Goal: Communication & Community: Answer question/provide support

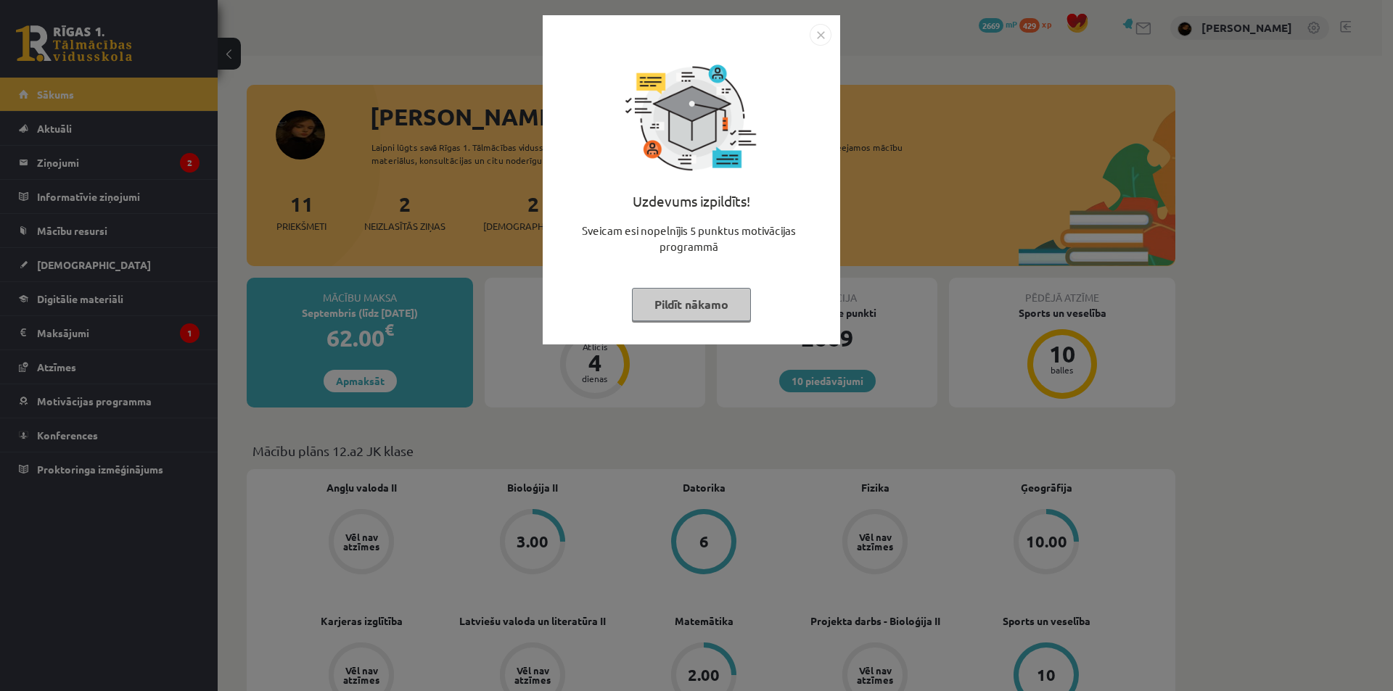
drag, startPoint x: 599, startPoint y: 472, endPoint x: 643, endPoint y: 375, distance: 106.8
click at [615, 434] on div "Uzdevums izpildīts! Sveicam esi nopelnījis 5 punktus motivācijas programmā Pild…" at bounding box center [696, 345] width 1393 height 691
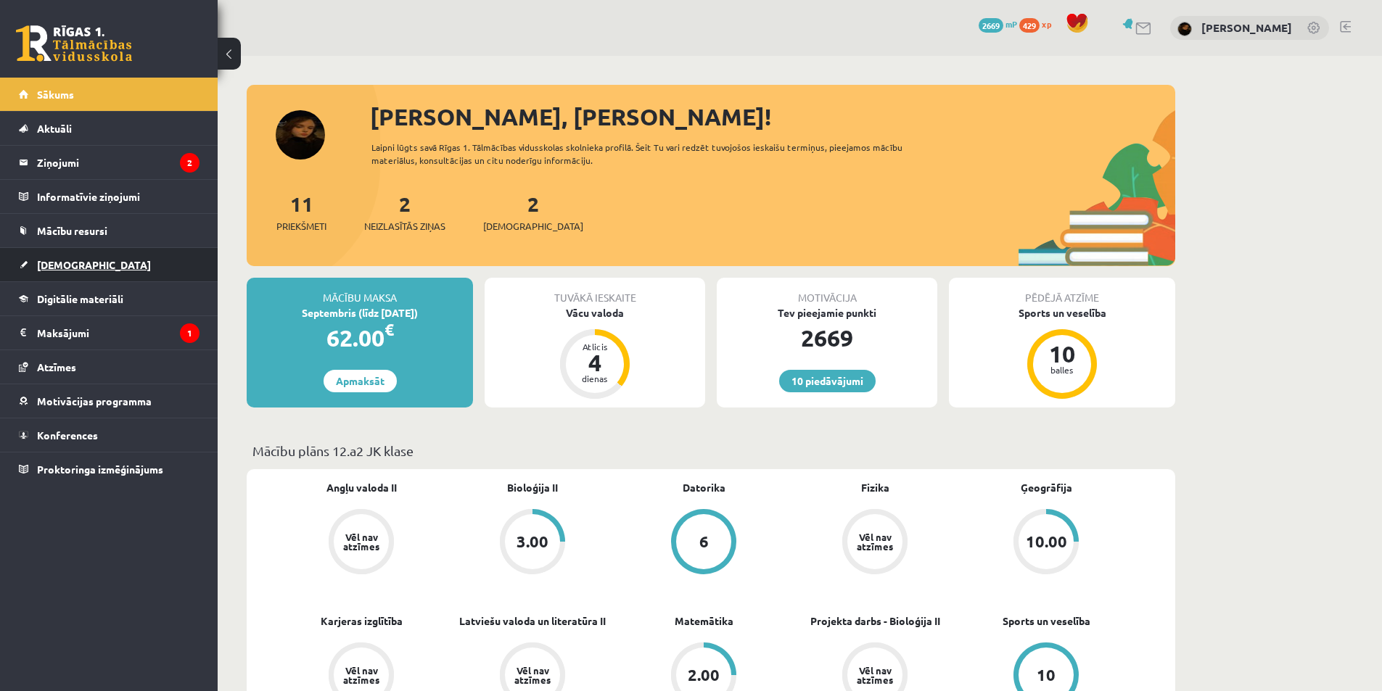
click at [82, 267] on link "[DEMOGRAPHIC_DATA]" at bounding box center [109, 264] width 181 height 33
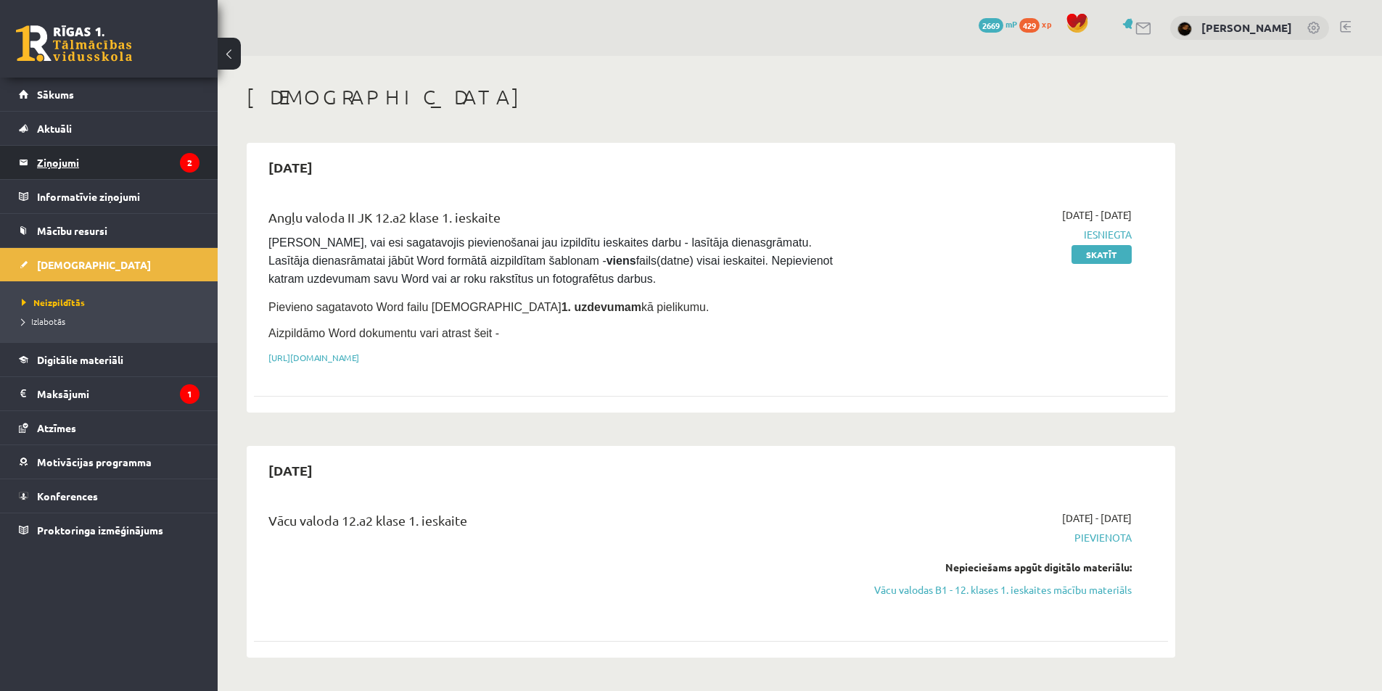
click at [98, 159] on legend "Ziņojumi 2" at bounding box center [118, 162] width 162 height 33
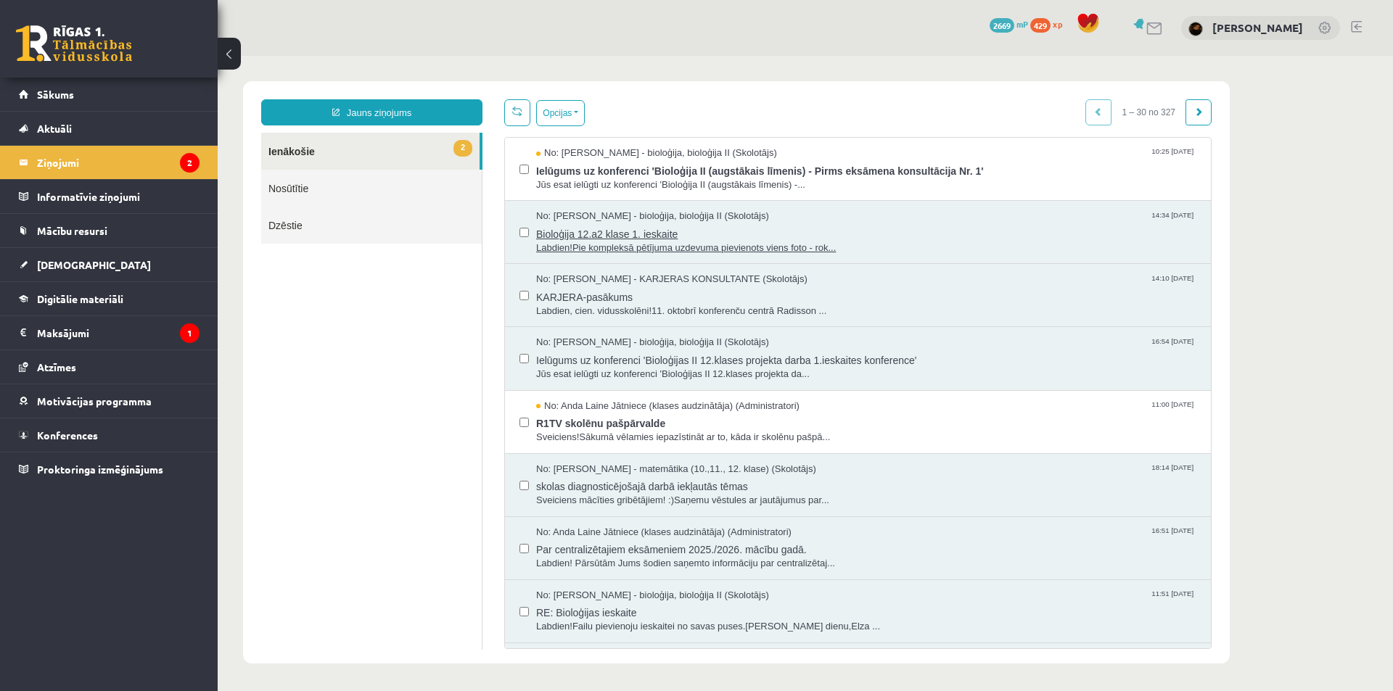
click at [595, 219] on span "No: [PERSON_NAME] - bioloģija, bioloģija II (Skolotājs)" at bounding box center [652, 217] width 233 height 14
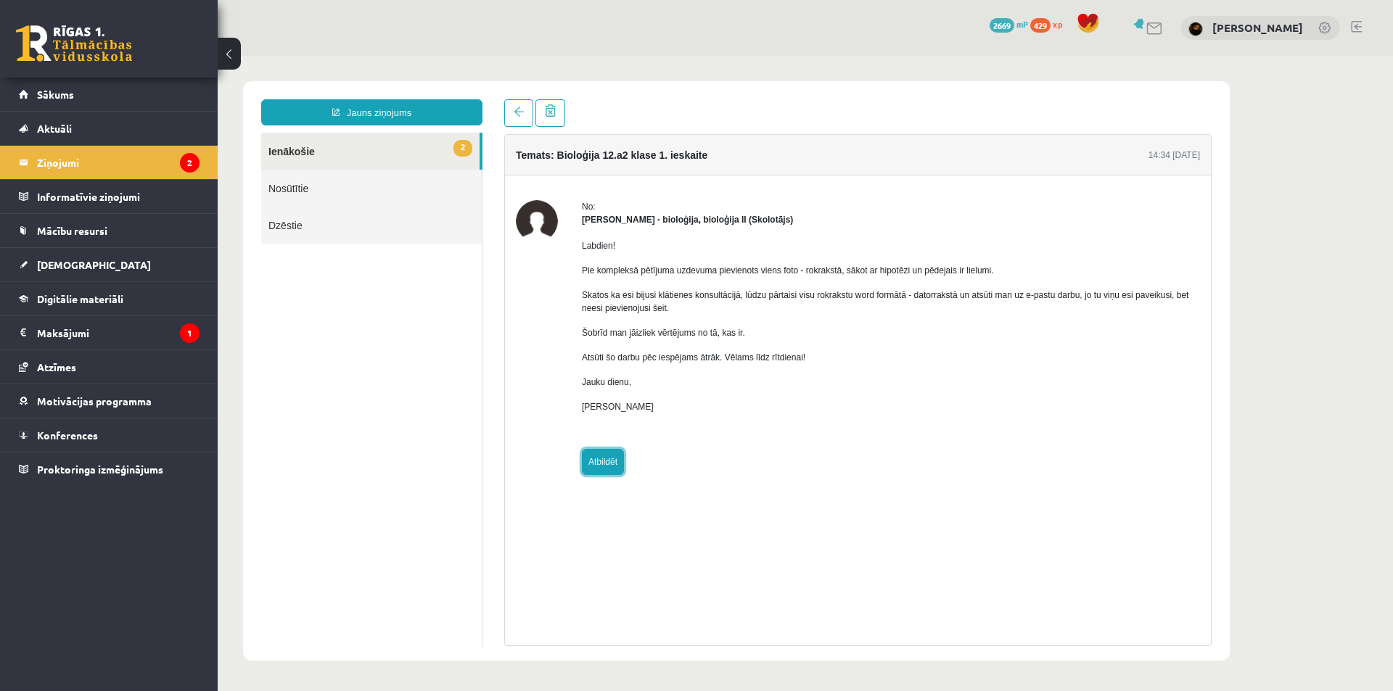
click at [603, 456] on link "Atbildēt" at bounding box center [603, 462] width 42 height 26
type input "**********"
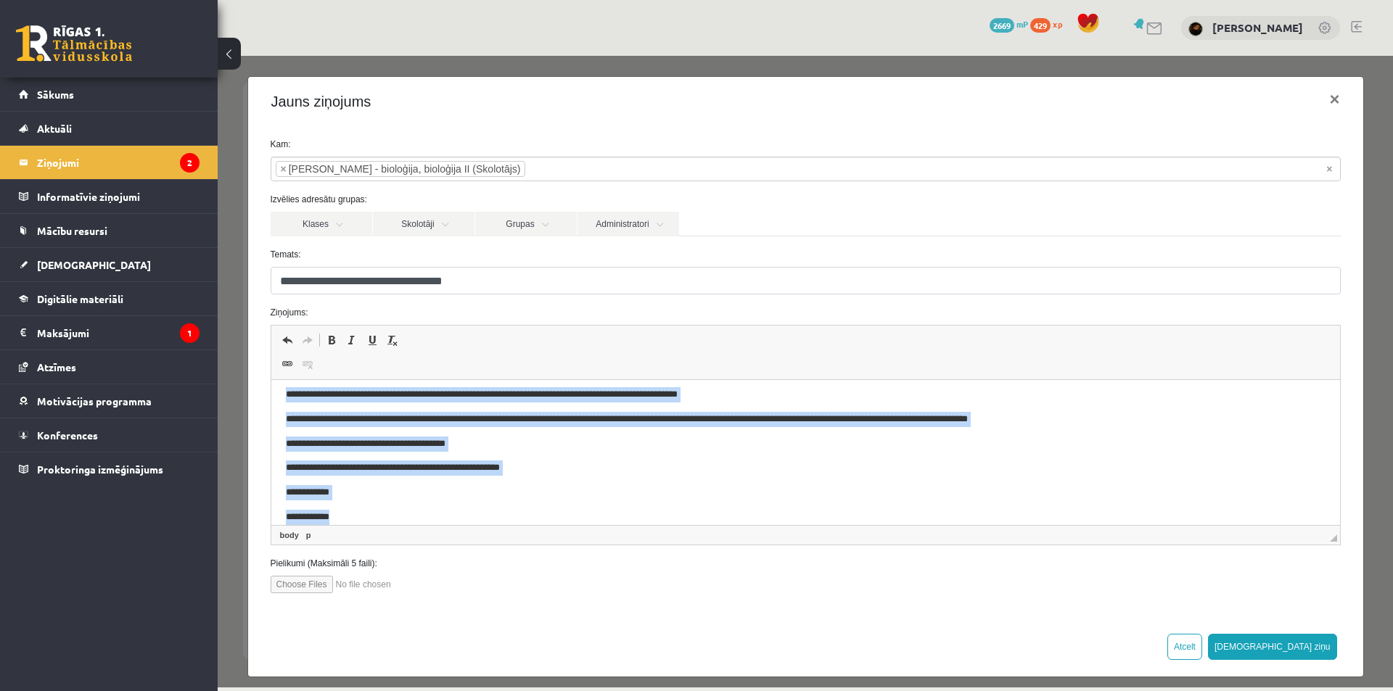
scroll to position [95, 0]
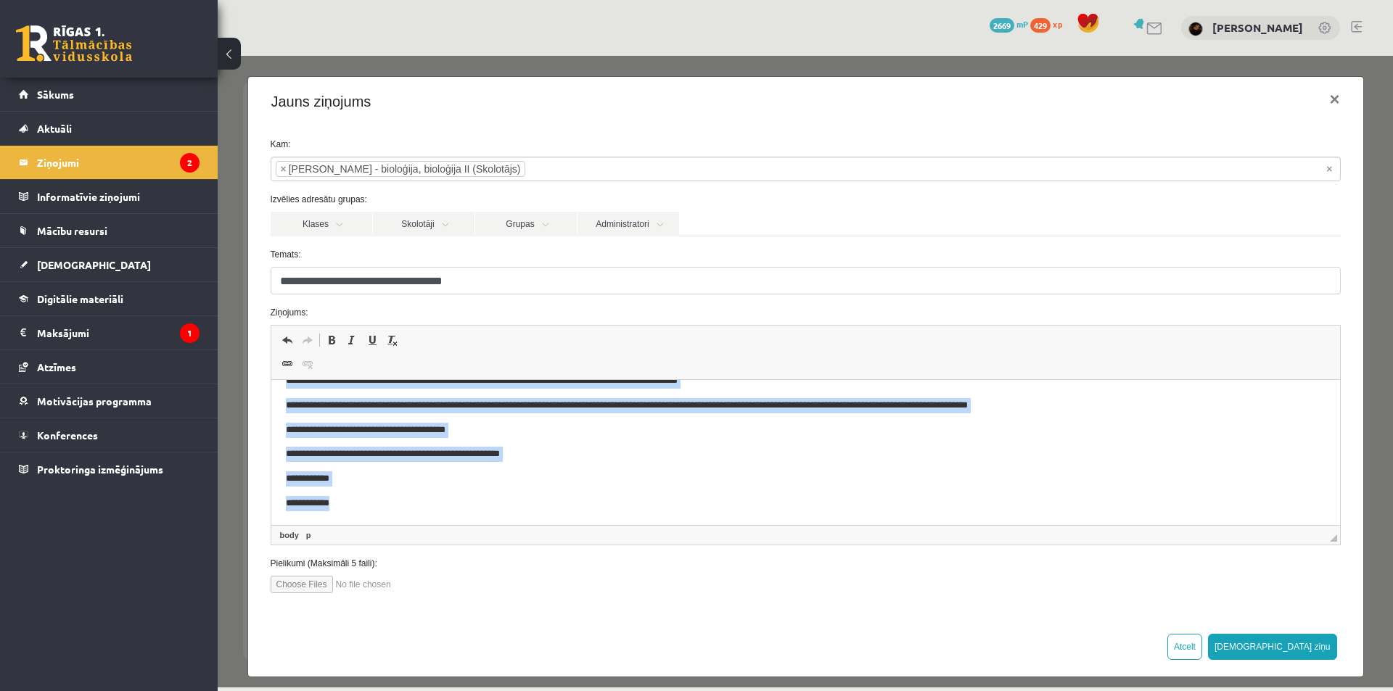
drag, startPoint x: 273, startPoint y: 418, endPoint x: 375, endPoint y: 561, distance: 175.3
click at [375, 525] on html "**********" at bounding box center [805, 405] width 1068 height 239
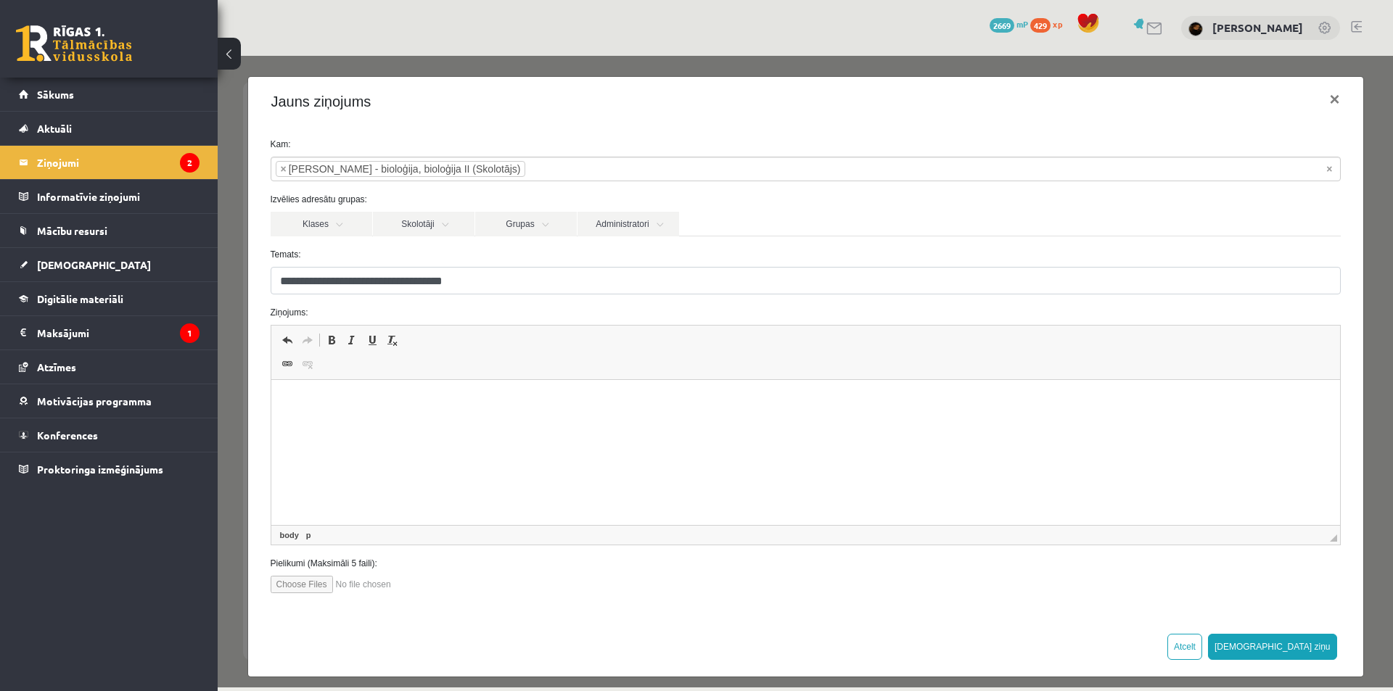
click at [300, 397] on p "Editor, wiswyg-editor-47433777078180-1760267034-640" at bounding box center [804, 402] width 1039 height 15
click at [318, 592] on input "file" at bounding box center [353, 584] width 165 height 17
click at [299, 586] on input "file" at bounding box center [353, 584] width 165 height 17
type input "**********"
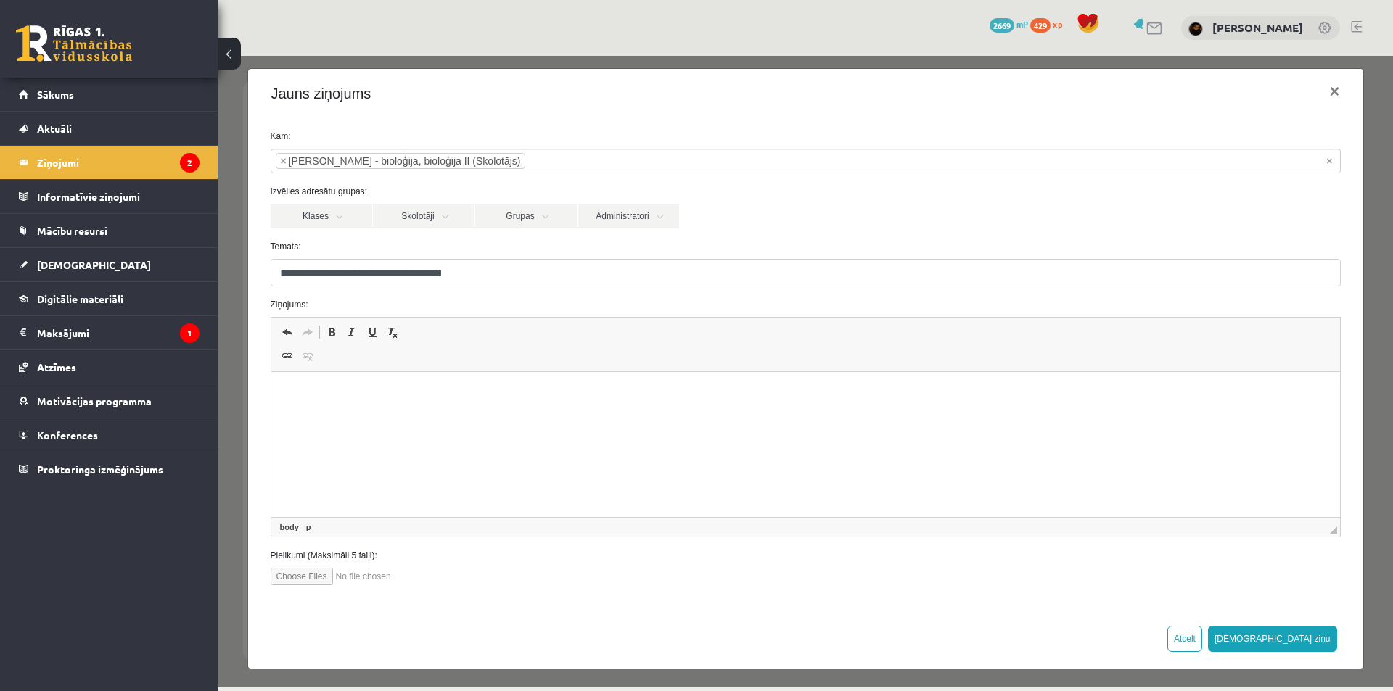
scroll to position [10, 0]
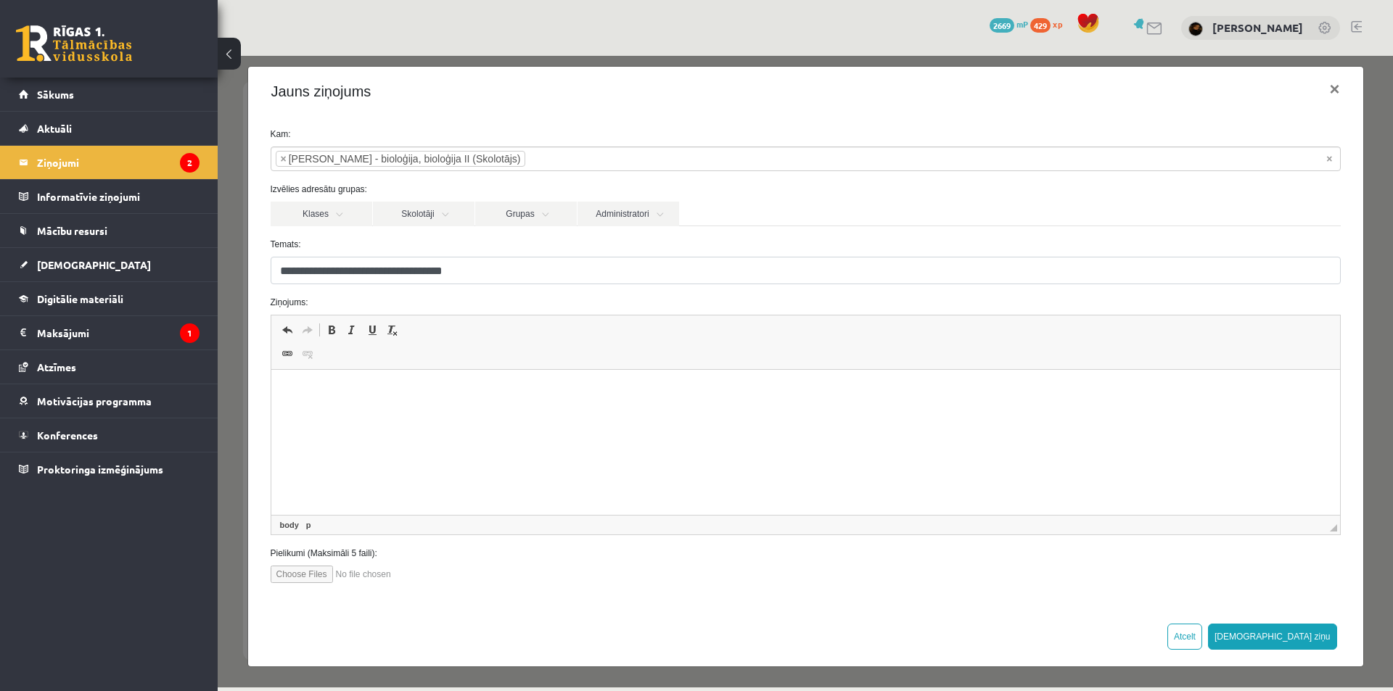
click at [392, 569] on input "file" at bounding box center [353, 574] width 165 height 17
click at [324, 574] on input "file" at bounding box center [353, 574] width 165 height 17
type input "**********"
click at [1318, 640] on button "[DEMOGRAPHIC_DATA] ziņu" at bounding box center [1272, 637] width 129 height 26
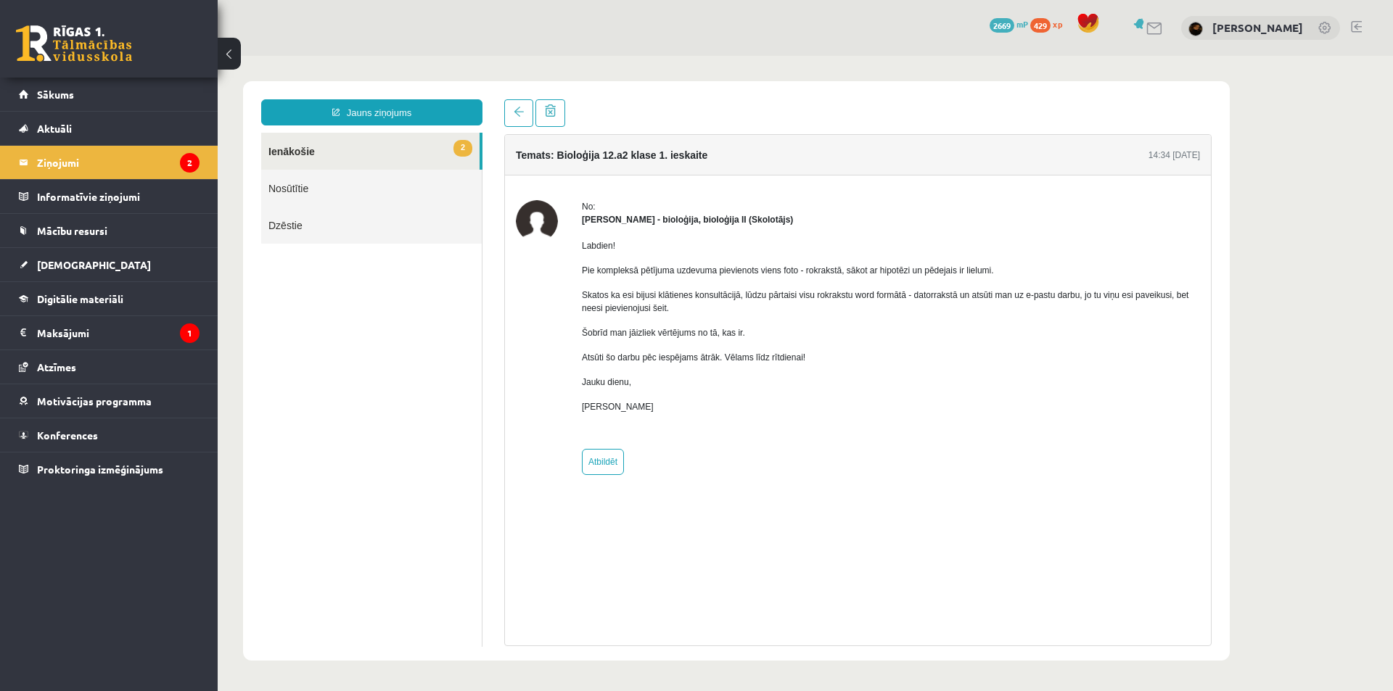
scroll to position [0, 0]
click at [310, 205] on link "Nosūtītie" at bounding box center [371, 188] width 221 height 37
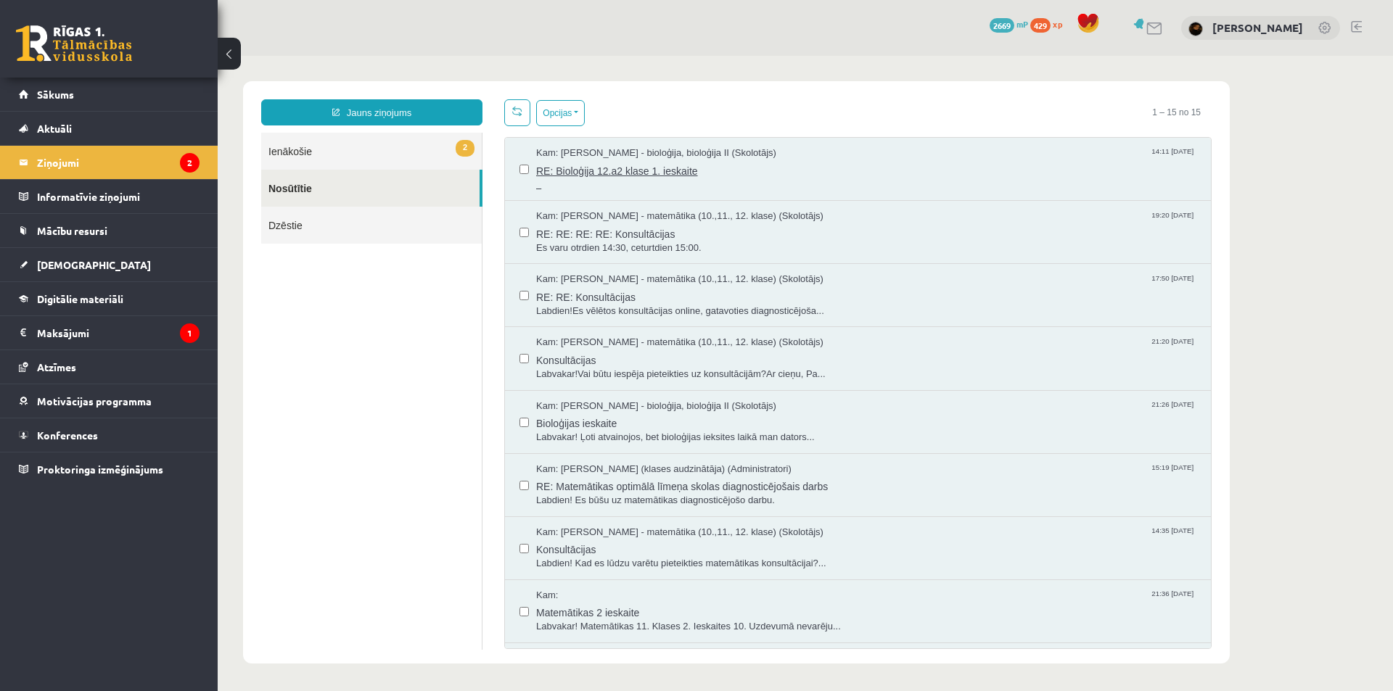
click at [592, 171] on span "RE: Bioloģija 12.a2 klase 1. ieskaite" at bounding box center [866, 169] width 660 height 18
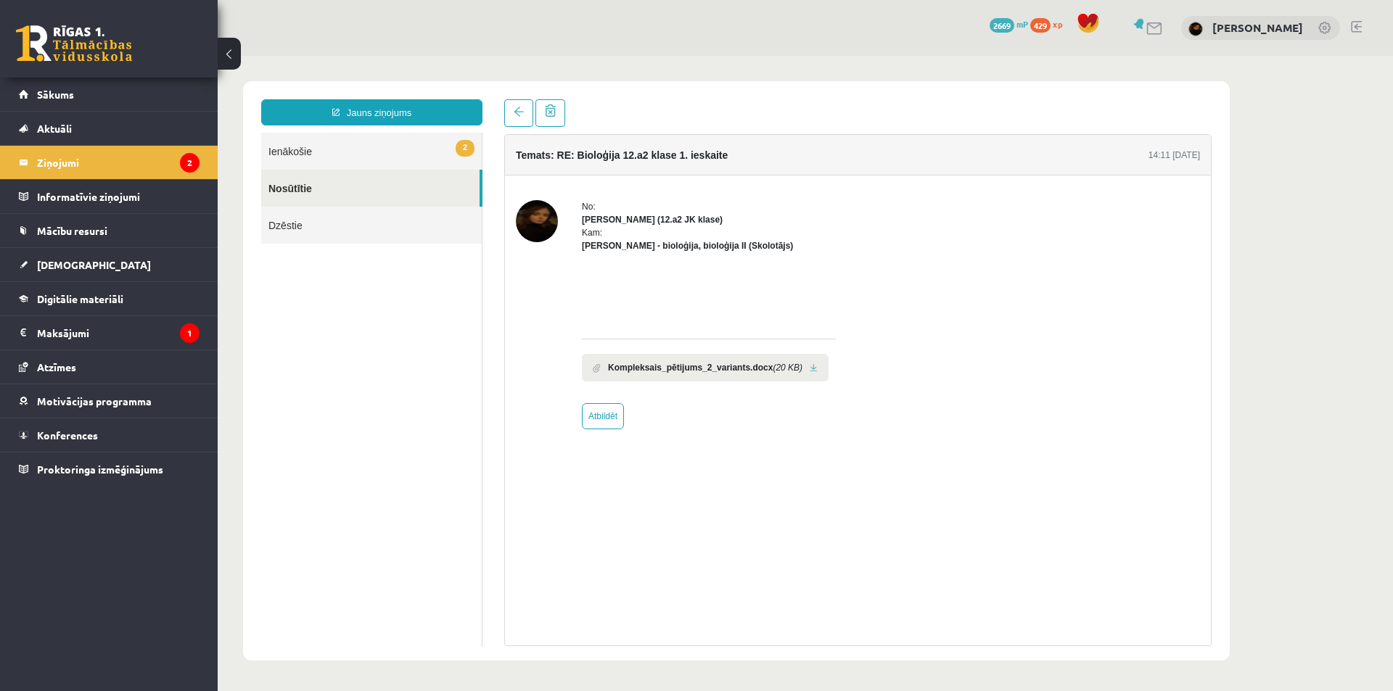
click at [810, 366] on link at bounding box center [814, 367] width 8 height 9
click at [78, 327] on legend "Maksājumi 1" at bounding box center [118, 332] width 162 height 33
